Goal: Information Seeking & Learning: Check status

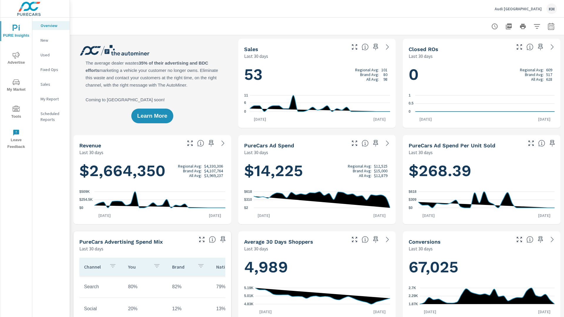
click at [51, 40] on p "New" at bounding box center [53, 40] width 24 height 6
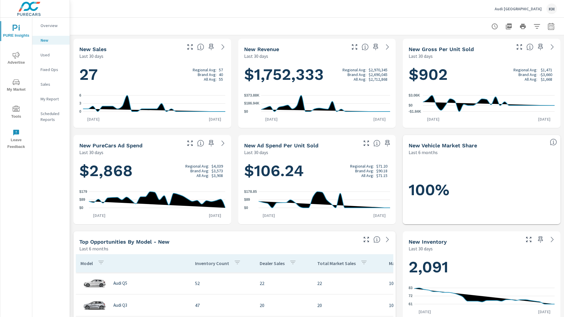
click at [51, 40] on p "New" at bounding box center [53, 40] width 24 height 6
click at [51, 55] on p "Used" at bounding box center [53, 55] width 24 height 6
